Goal: Navigation & Orientation: Find specific page/section

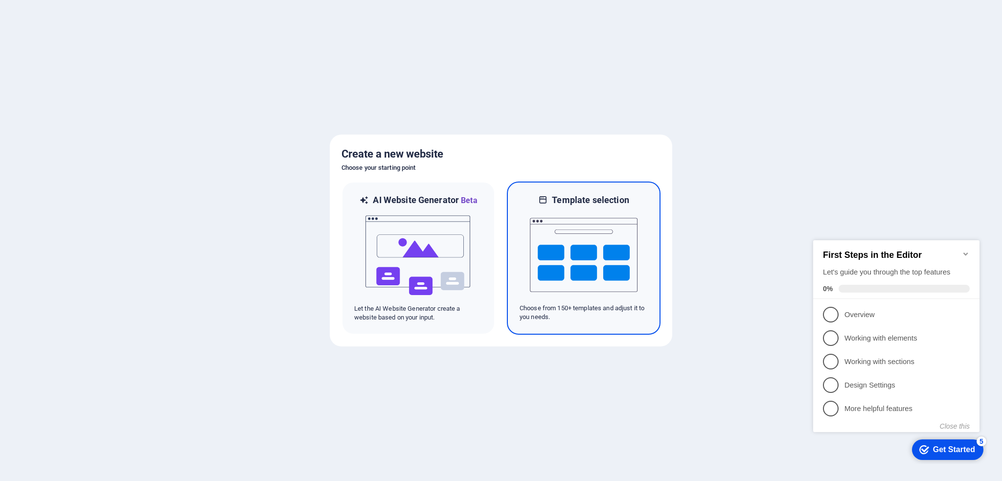
click at [562, 244] on img at bounding box center [584, 255] width 108 height 98
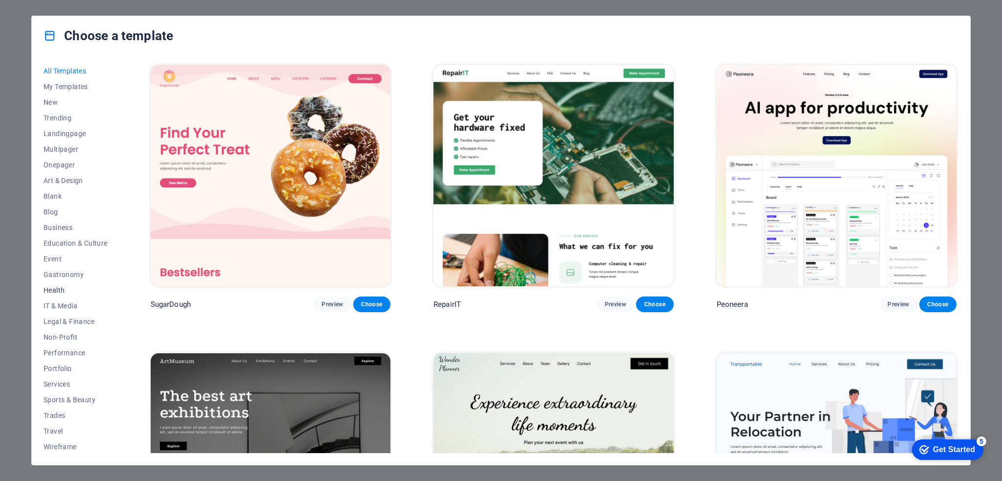
click at [52, 294] on button "Health" at bounding box center [76, 290] width 64 height 16
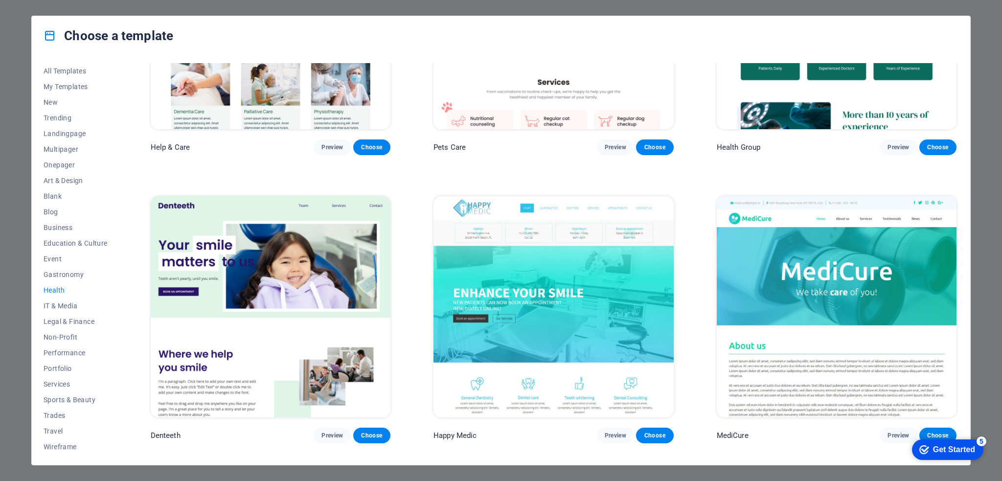
scroll to position [90, 0]
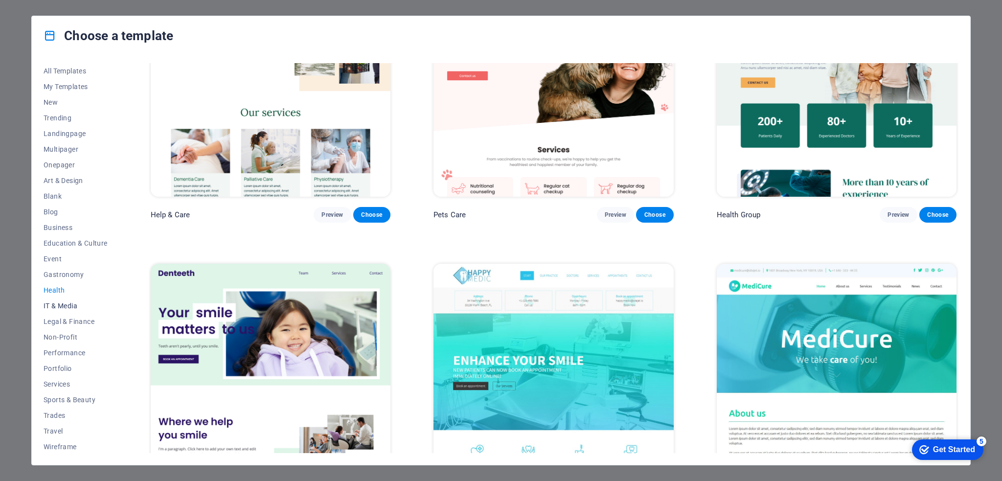
click at [60, 305] on span "IT & Media" at bounding box center [76, 306] width 64 height 8
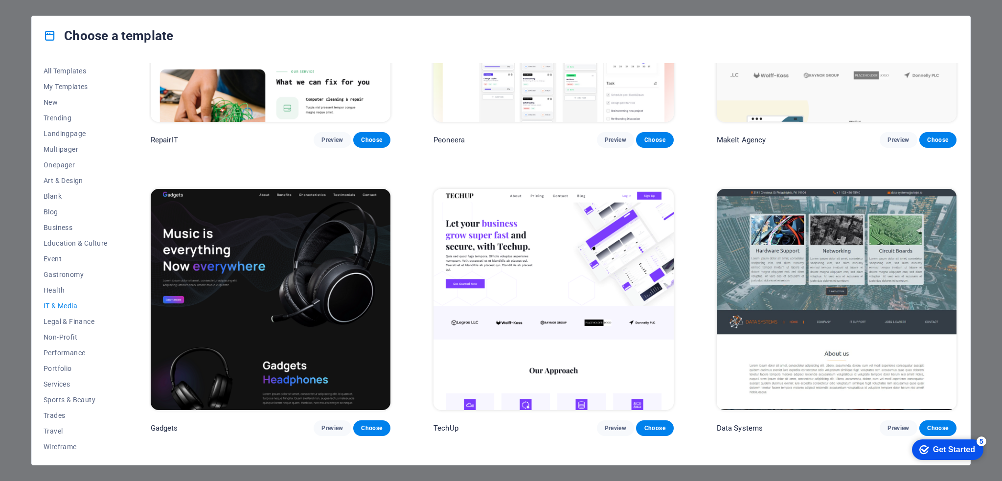
scroll to position [34, 0]
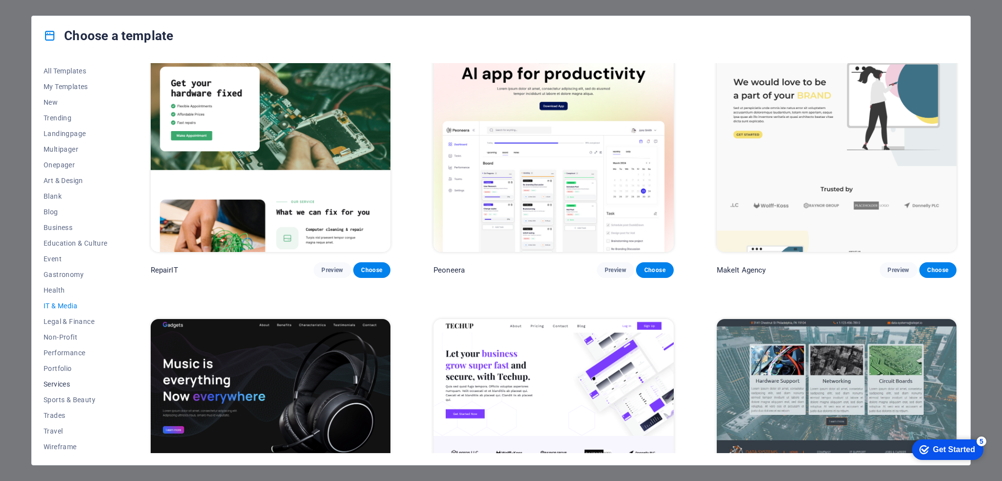
click at [59, 384] on span "Services" at bounding box center [76, 384] width 64 height 8
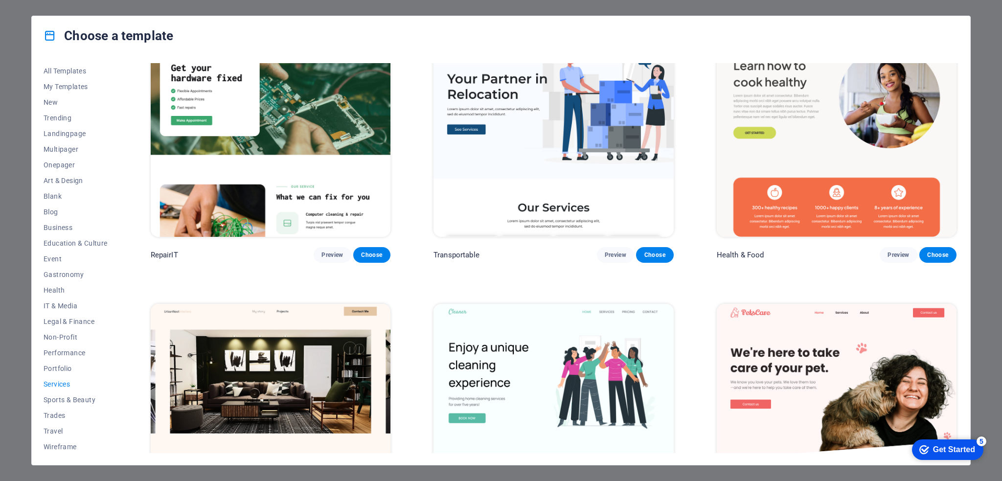
scroll to position [0, 0]
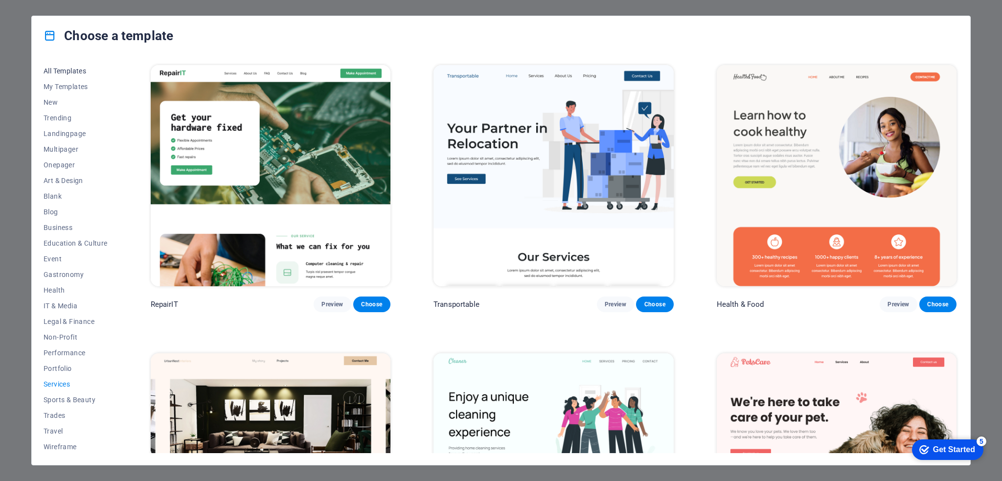
click at [66, 69] on span "All Templates" at bounding box center [76, 71] width 64 height 8
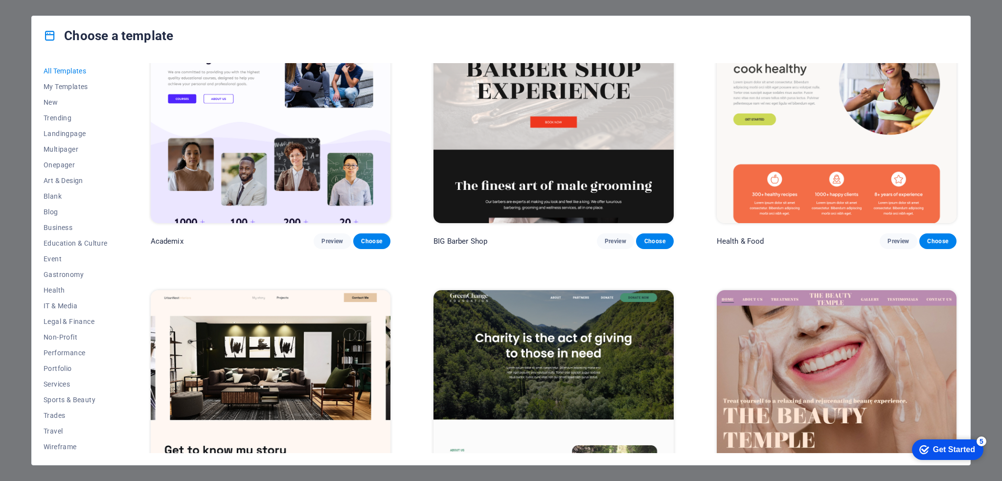
scroll to position [1272, 0]
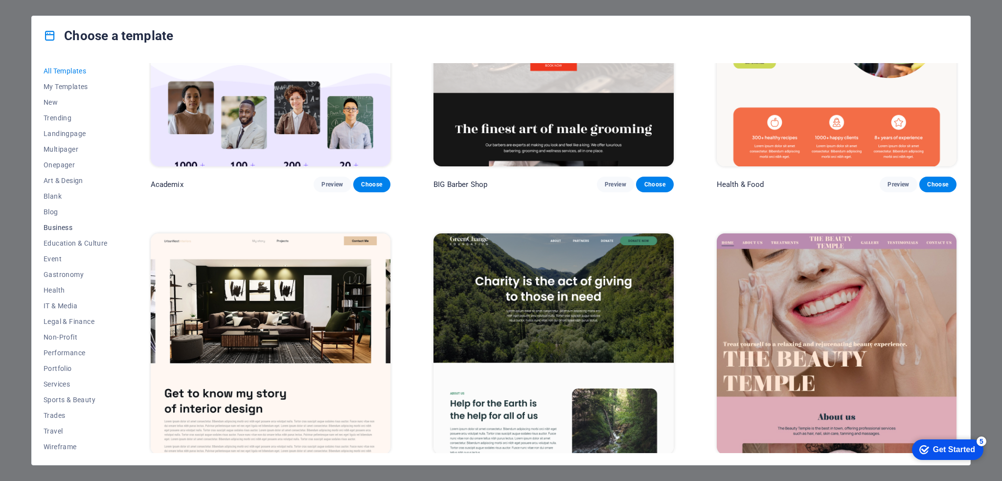
click at [56, 225] on span "Business" at bounding box center [76, 228] width 64 height 8
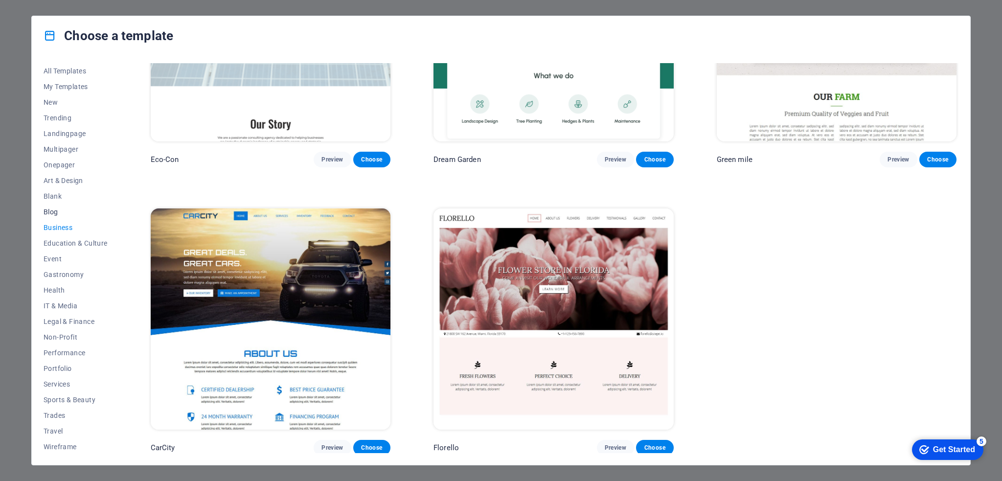
click at [50, 216] on button "Blog" at bounding box center [76, 212] width 64 height 16
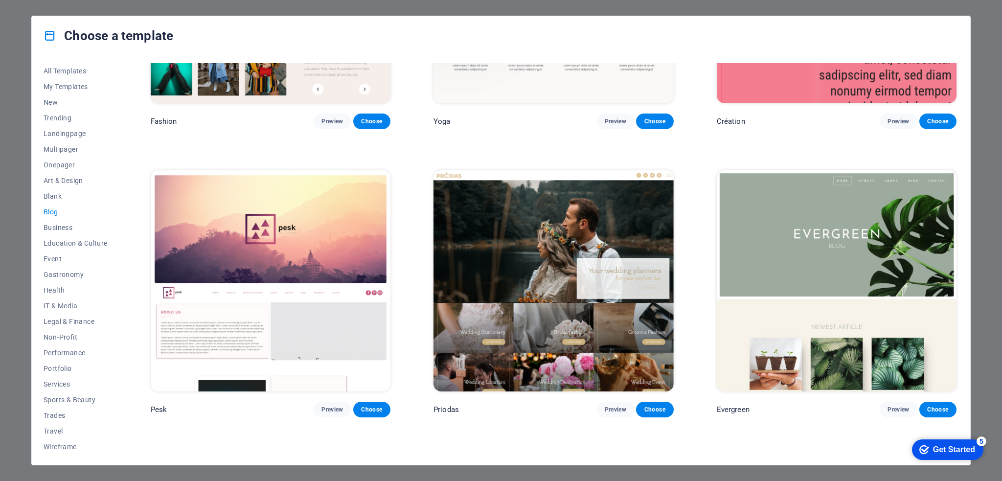
scroll to position [1379, 0]
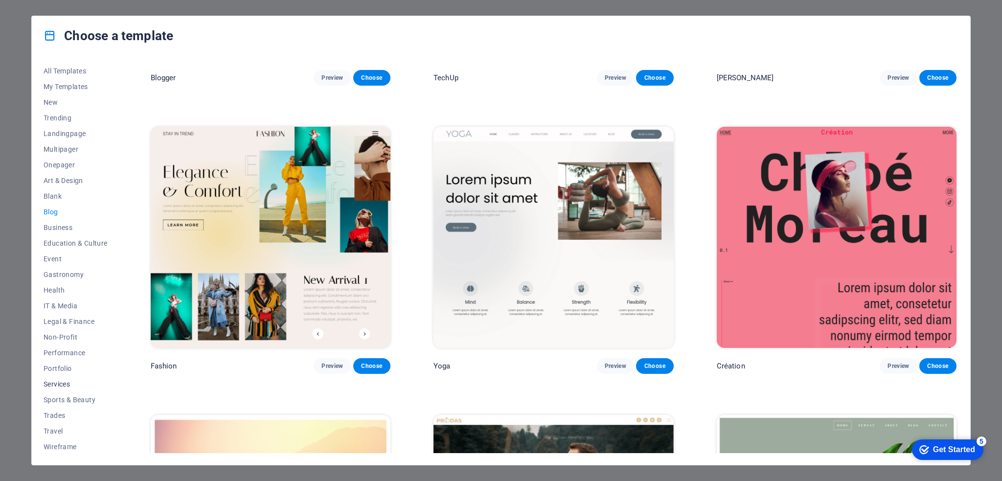
click at [51, 385] on span "Services" at bounding box center [76, 384] width 64 height 8
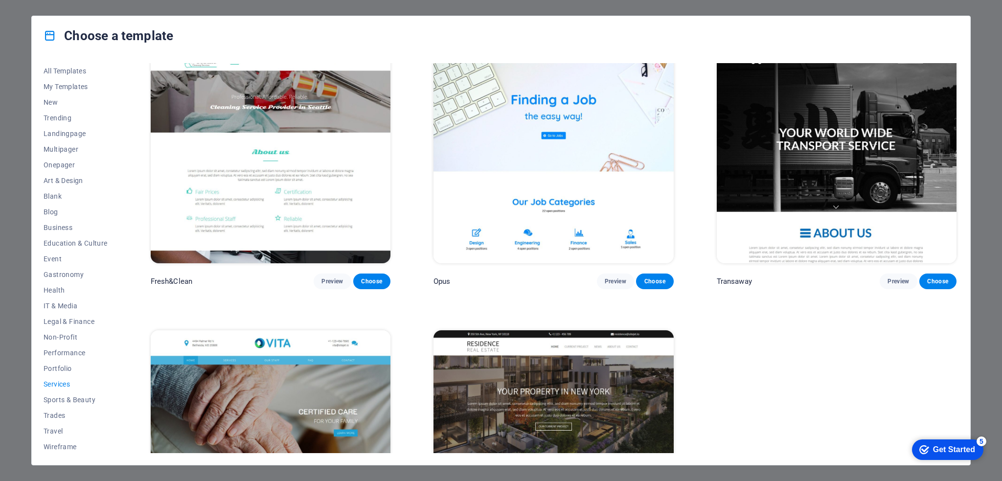
scroll to position [1581, 0]
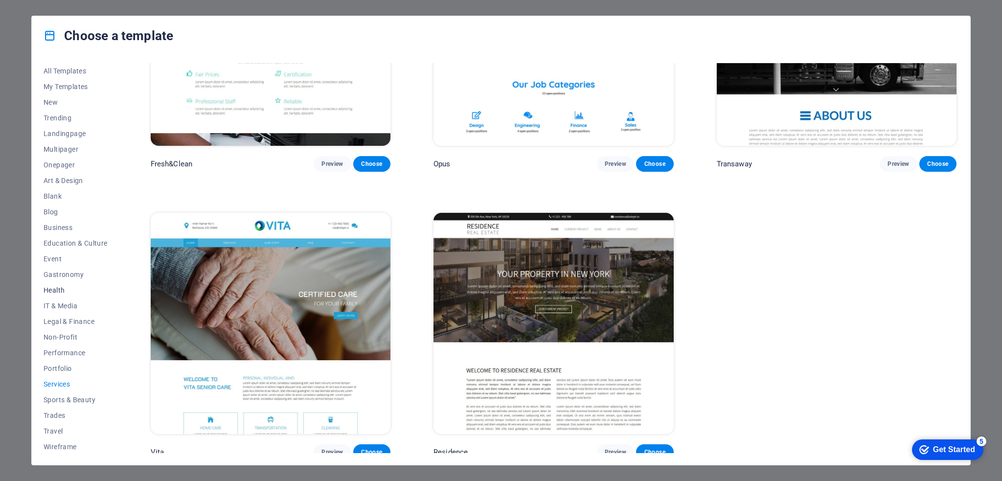
click at [47, 290] on span "Health" at bounding box center [76, 290] width 64 height 8
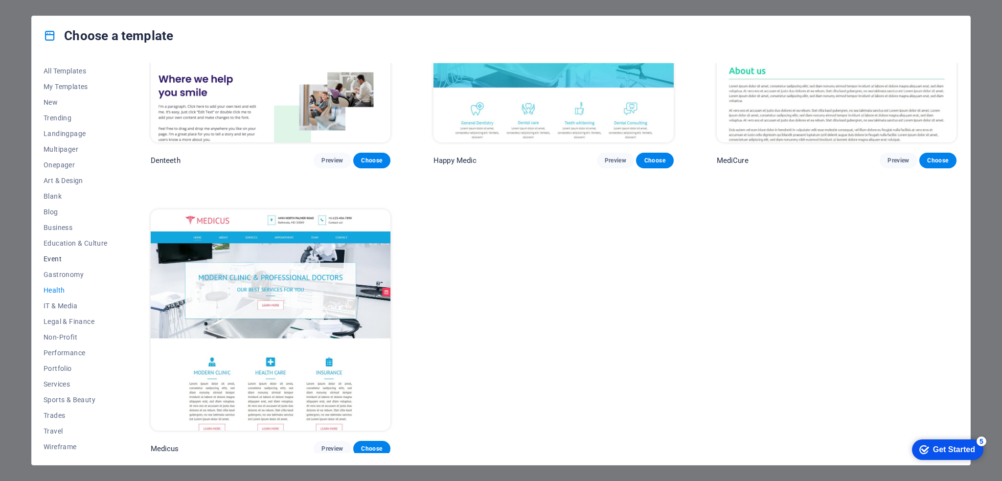
click at [52, 258] on span "Event" at bounding box center [76, 259] width 64 height 8
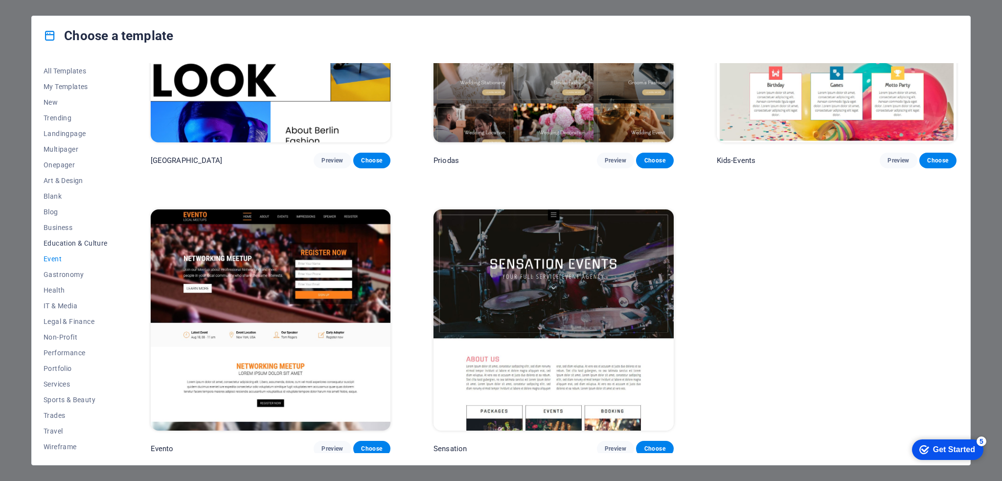
click at [61, 245] on span "Education & Culture" at bounding box center [76, 243] width 64 height 8
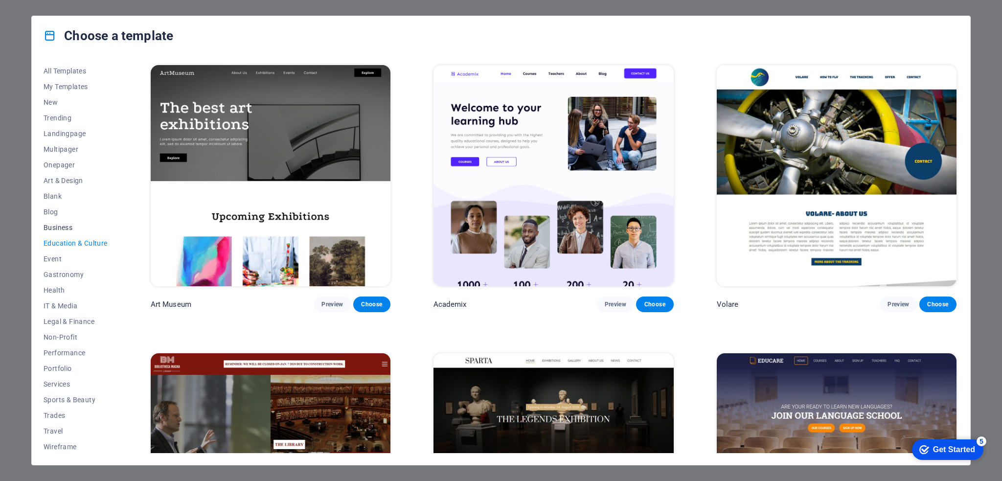
click at [54, 229] on span "Business" at bounding box center [76, 228] width 64 height 8
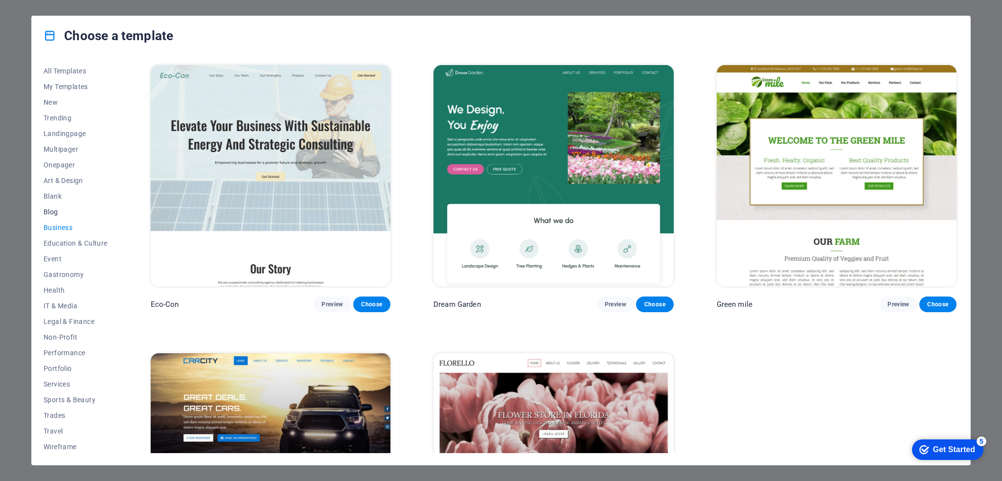
click at [46, 211] on span "Blog" at bounding box center [76, 212] width 64 height 8
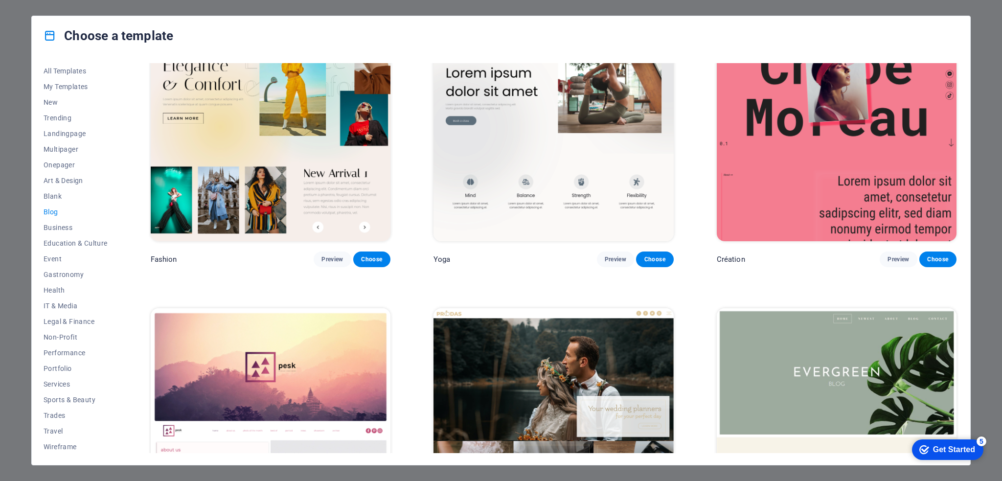
scroll to position [1428, 0]
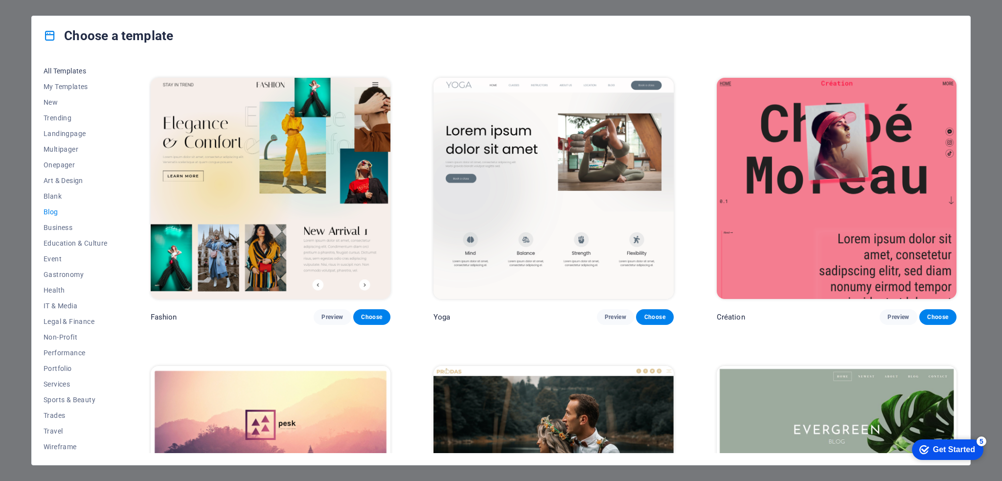
click at [64, 72] on span "All Templates" at bounding box center [76, 71] width 64 height 8
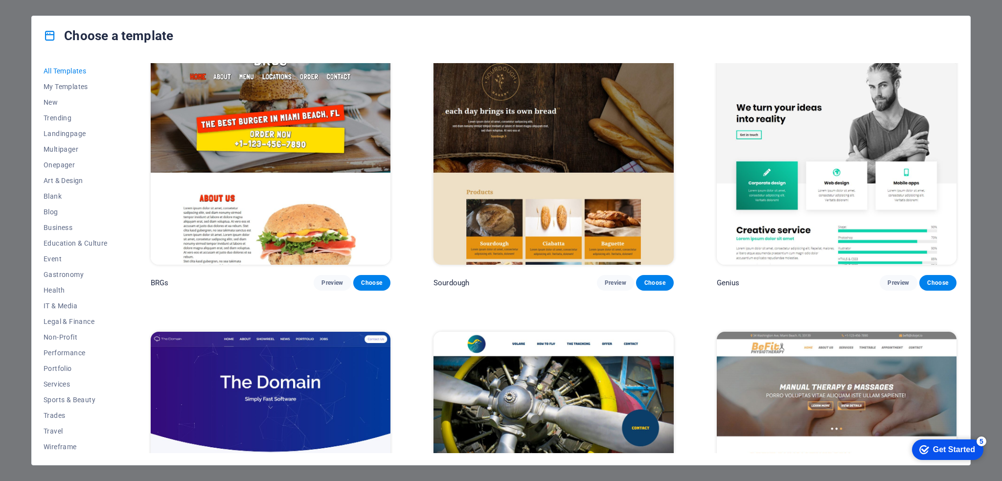
scroll to position [6551, 0]
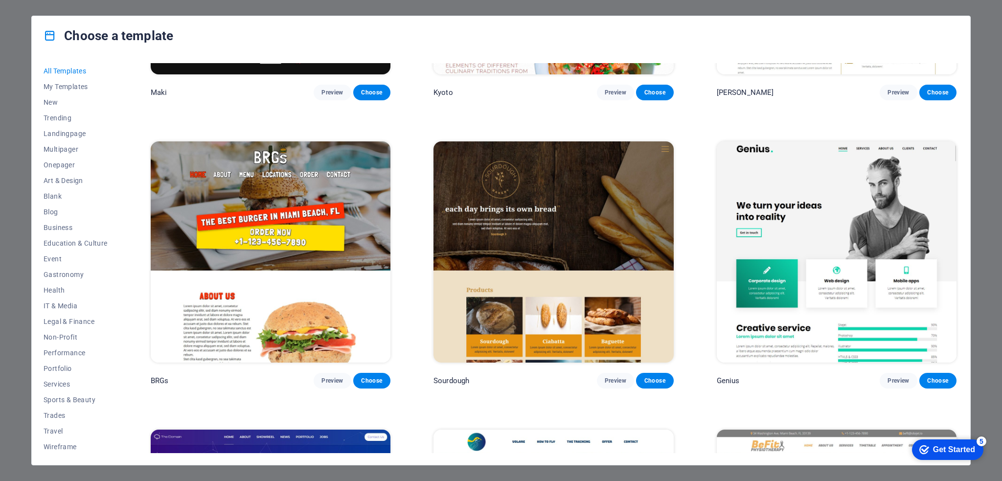
click at [27, 13] on div "Choose a template All Templates My Templates New Trending Landingpage Multipage…" at bounding box center [501, 240] width 1002 height 481
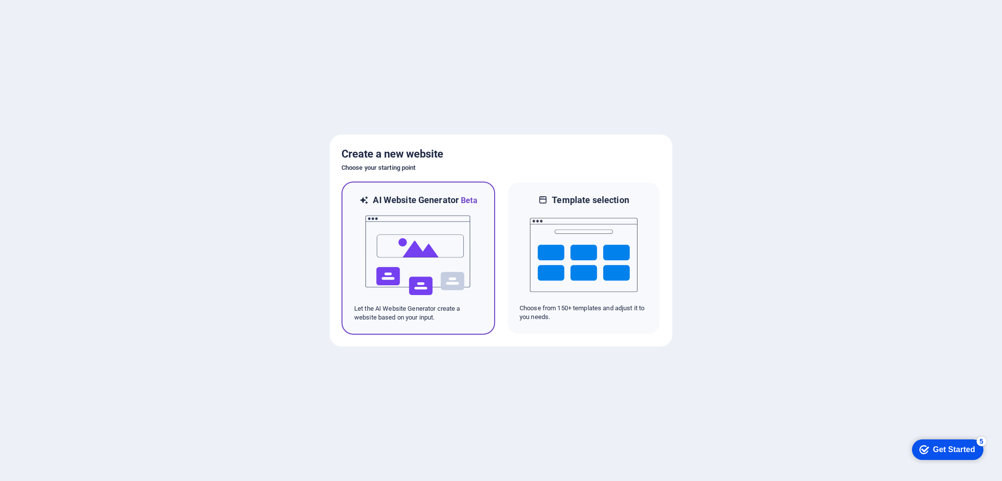
click at [408, 256] on img at bounding box center [419, 255] width 108 height 98
